Goal: Transaction & Acquisition: Purchase product/service

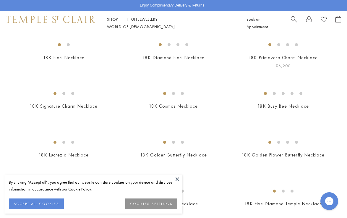
click at [0, 0] on img at bounding box center [0, 0] width 0 height 0
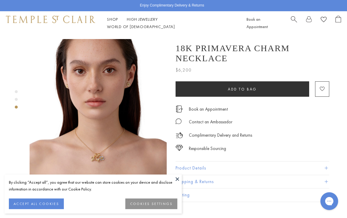
scroll to position [218, 0]
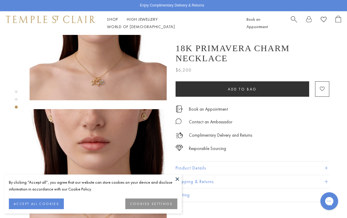
click at [95, 67] on img at bounding box center [98, 31] width 137 height 137
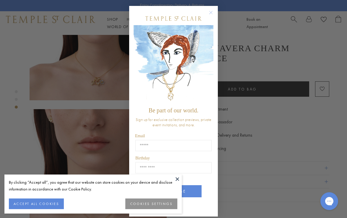
click at [248, 78] on div "Close dialog Be part of our world. Sign up for exclusive collection previews, p…" at bounding box center [173, 109] width 347 height 218
click at [213, 12] on circle "Close dialog" at bounding box center [211, 12] width 7 height 7
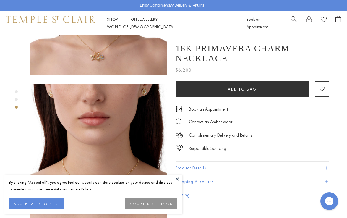
scroll to position [265, 0]
